Goal: Task Accomplishment & Management: Complete application form

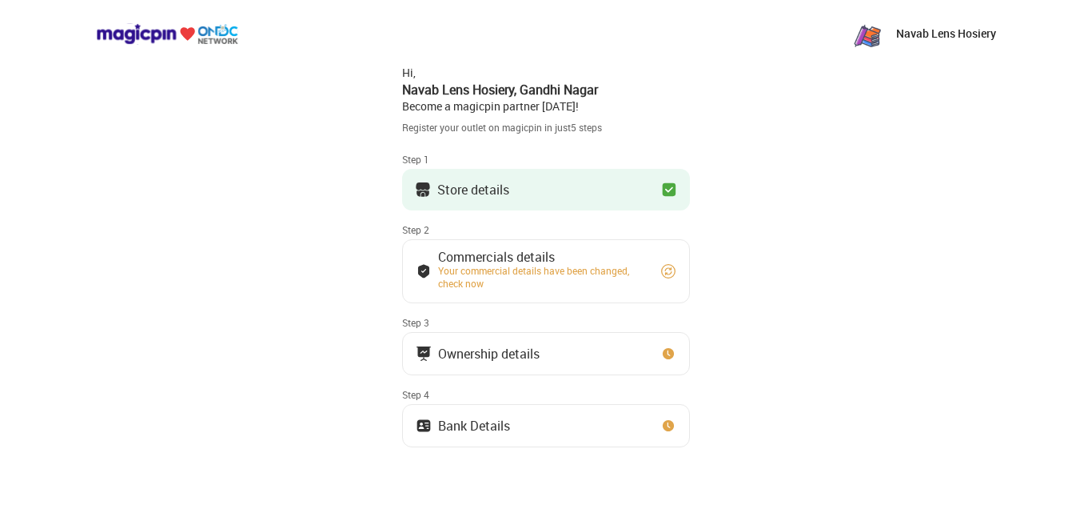
click at [588, 264] on div "Your commercial details have been changed, check now" at bounding box center [542, 277] width 208 height 26
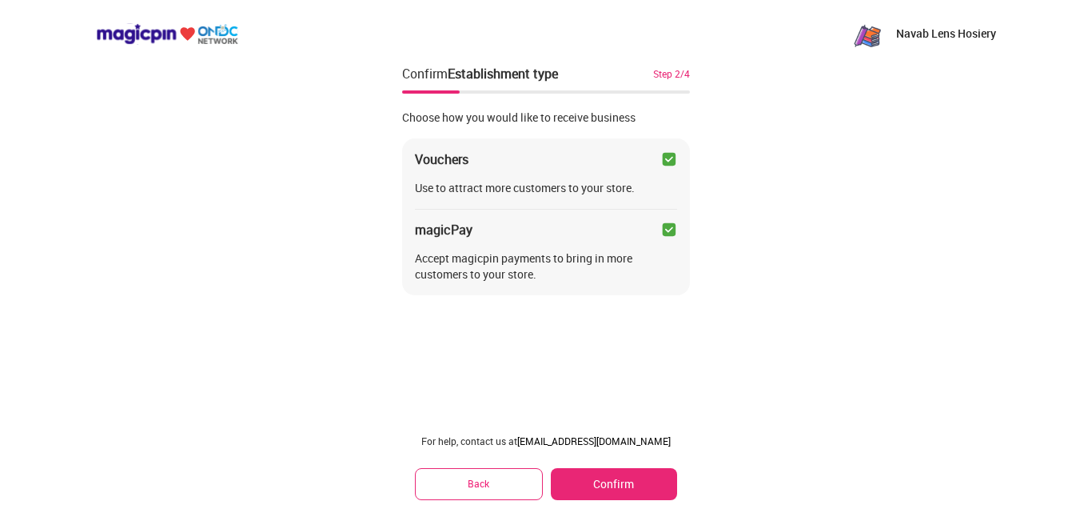
click at [611, 485] on button "Confirm" at bounding box center [614, 484] width 126 height 32
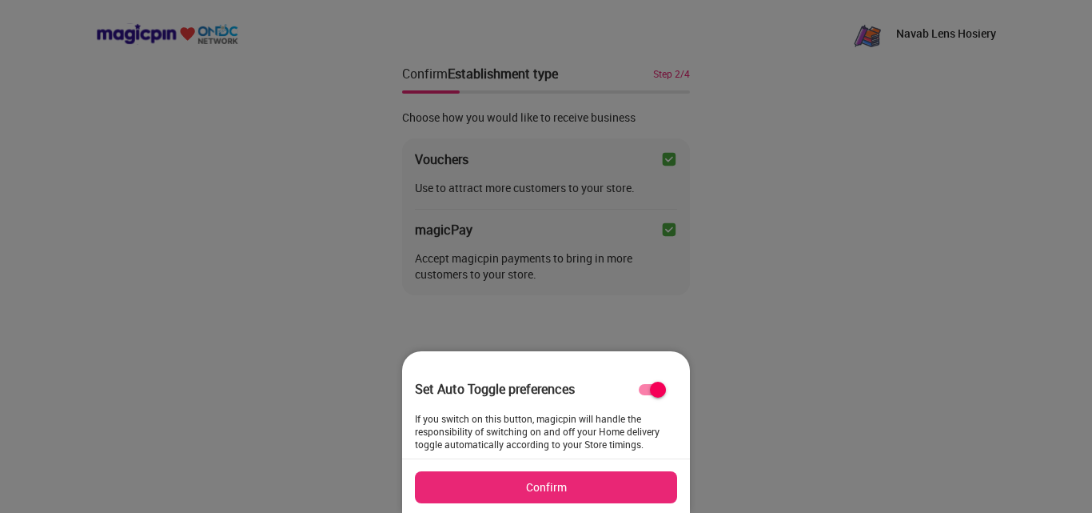
click at [610, 474] on button "Confirm" at bounding box center [546, 487] width 262 height 32
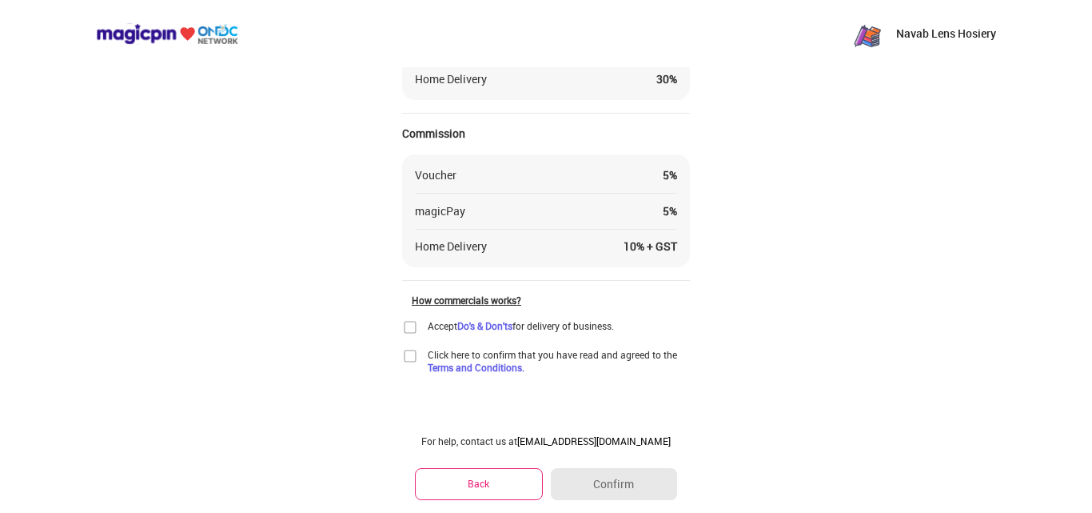
scroll to position [185, 0]
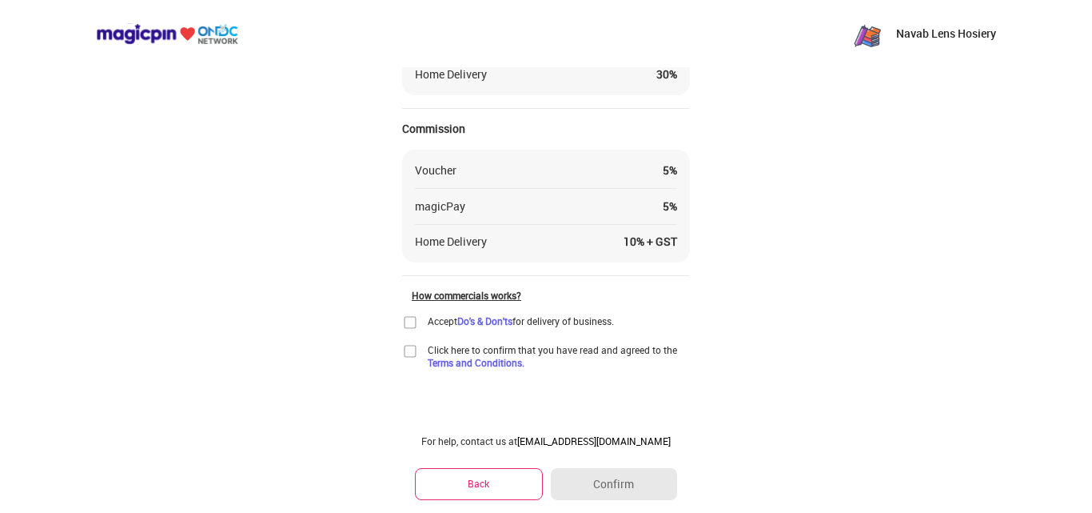
click at [412, 321] on img at bounding box center [410, 322] width 16 height 16
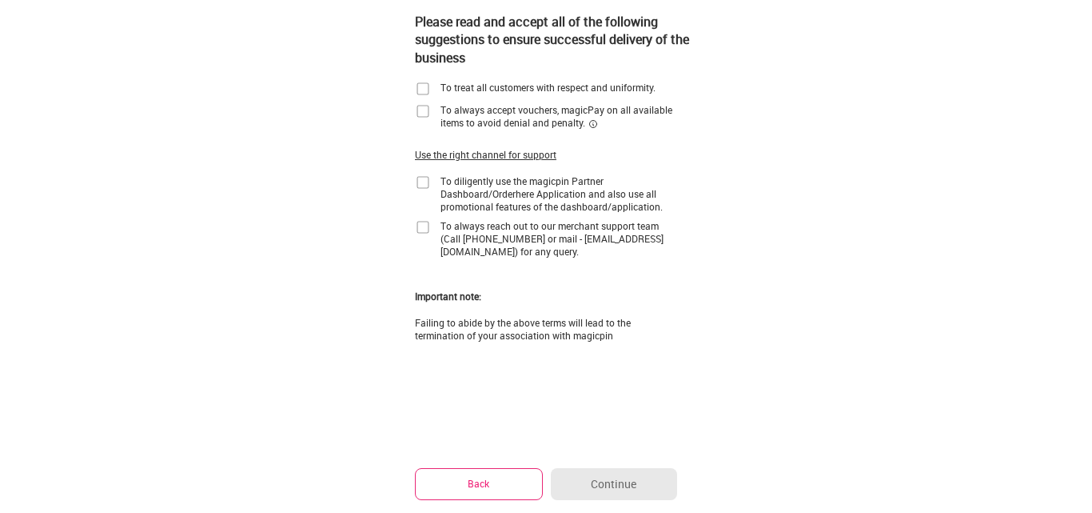
click at [426, 86] on img at bounding box center [423, 89] width 16 height 16
click at [421, 106] on img at bounding box center [423, 111] width 16 height 16
click at [424, 182] on img at bounding box center [423, 182] width 16 height 16
click at [422, 228] on img at bounding box center [423, 227] width 16 height 16
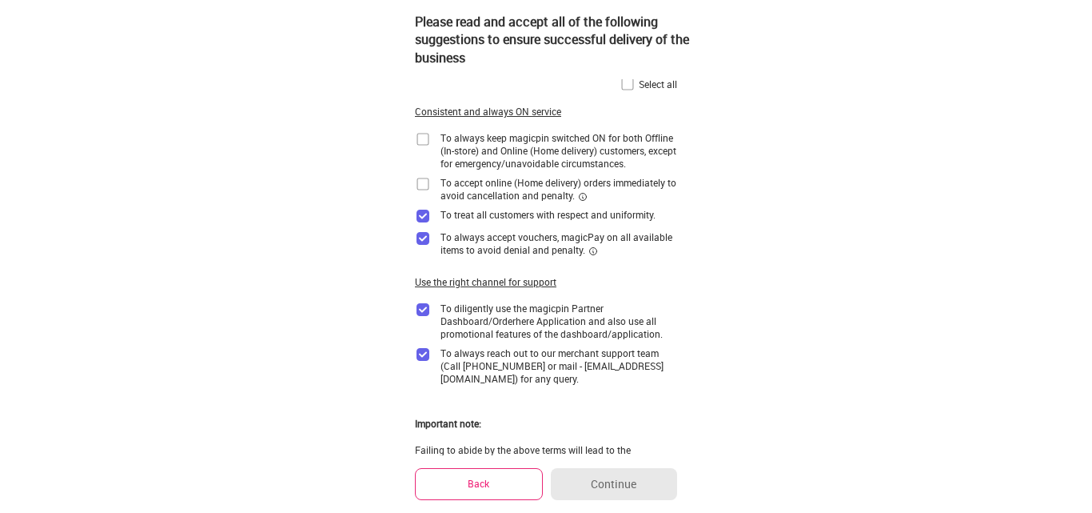
scroll to position [0, 0]
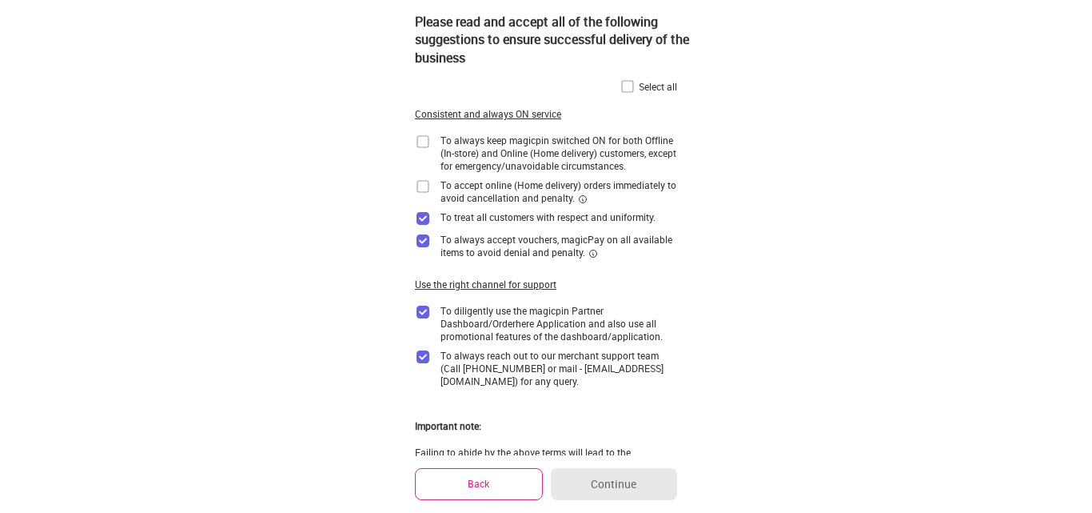
click at [632, 82] on img at bounding box center [628, 86] width 16 height 16
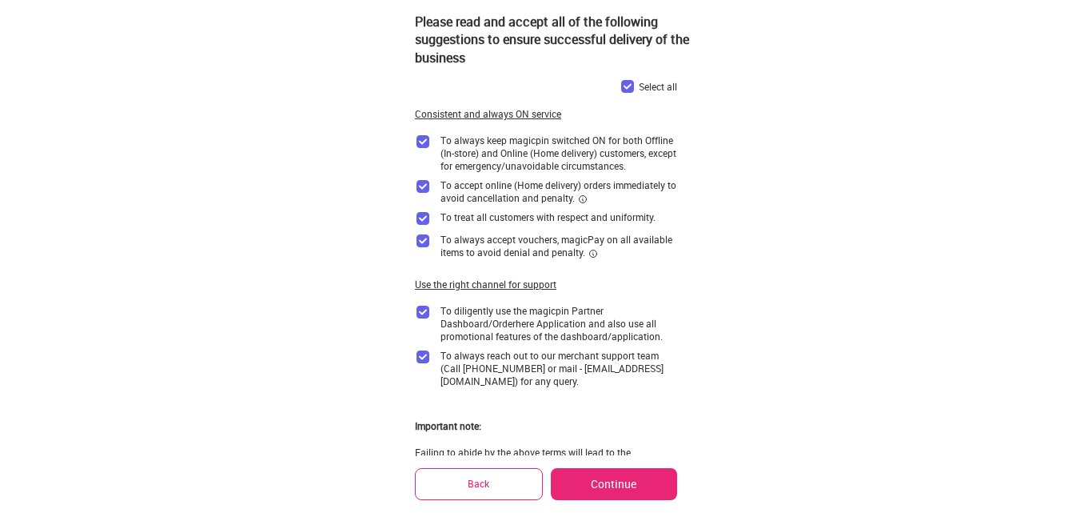
click at [585, 493] on button "Continue" at bounding box center [614, 484] width 126 height 32
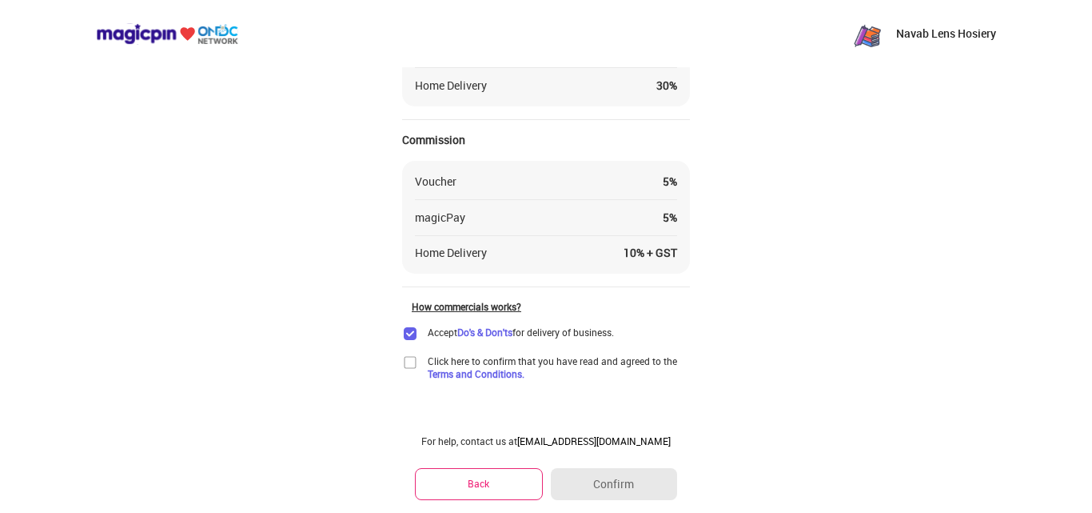
scroll to position [185, 0]
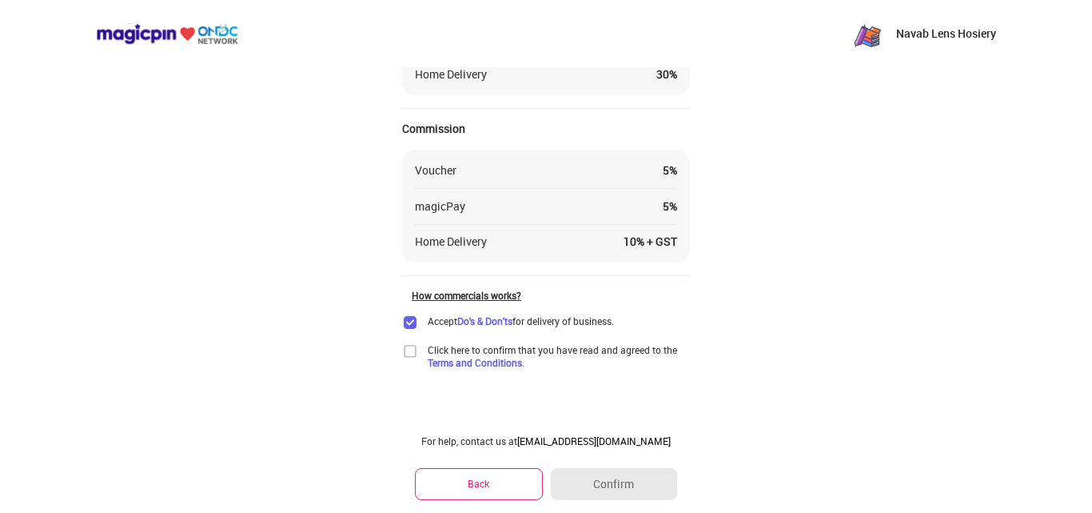
click at [409, 353] on img at bounding box center [410, 351] width 16 height 16
click at [613, 479] on button "Confirm" at bounding box center [614, 484] width 126 height 32
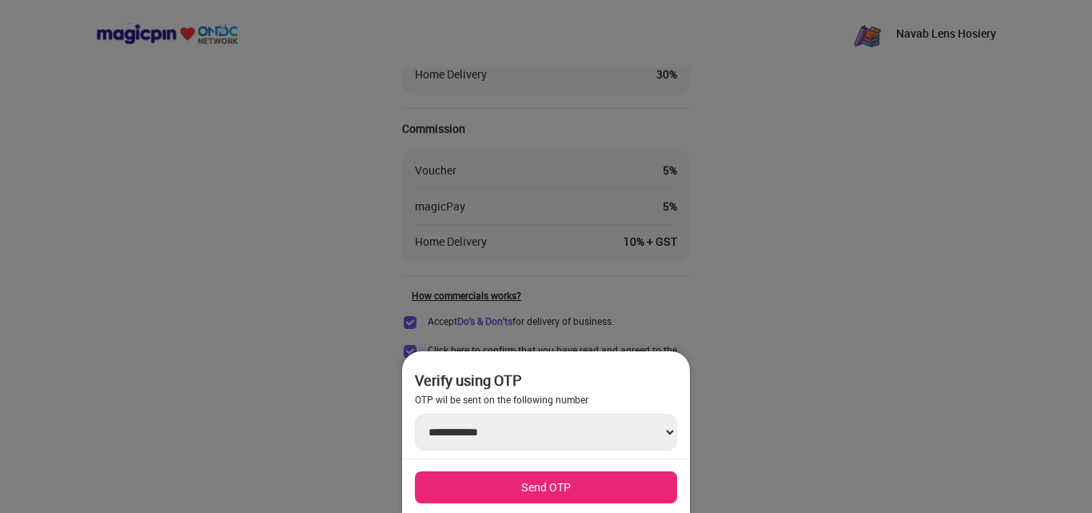
click at [630, 437] on select "**********" at bounding box center [546, 431] width 262 height 37
click at [666, 312] on div at bounding box center [546, 256] width 1092 height 513
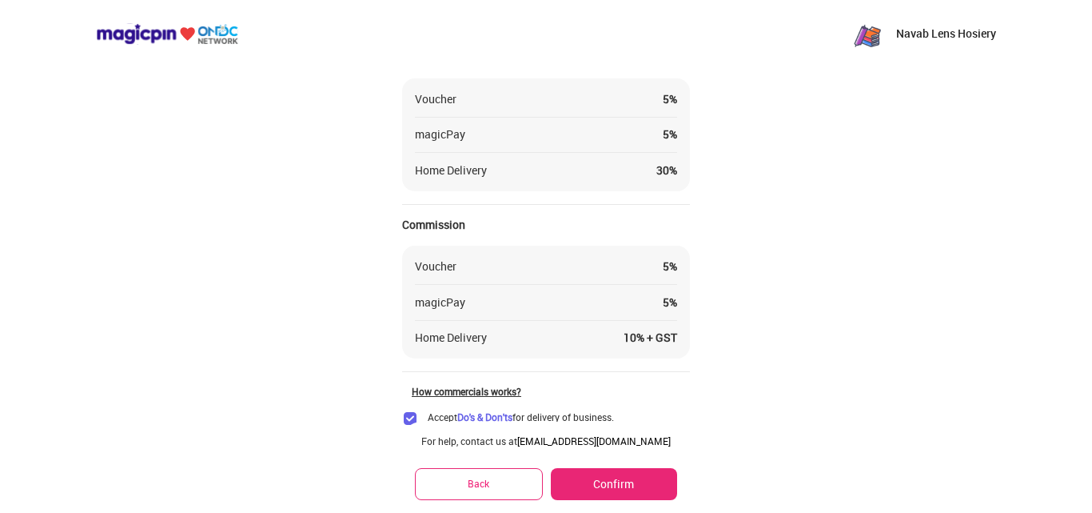
scroll to position [0, 0]
